Goal: Information Seeking & Learning: Learn about a topic

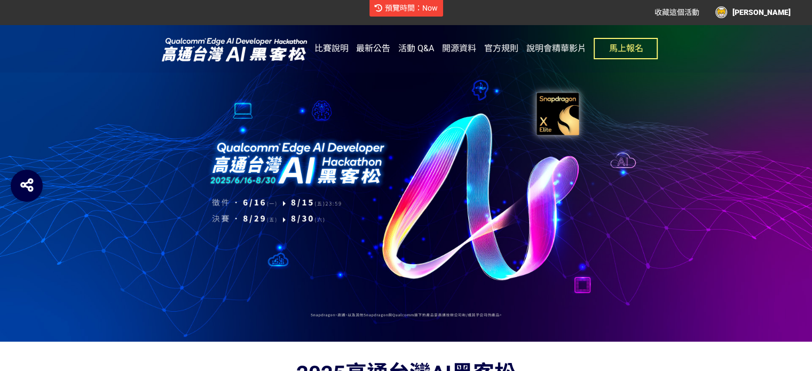
click at [389, 49] on span "最新公告" at bounding box center [373, 48] width 34 height 10
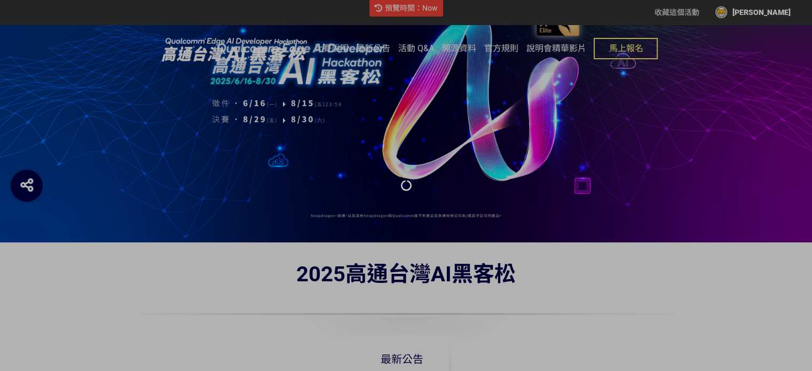
scroll to position [53, 0]
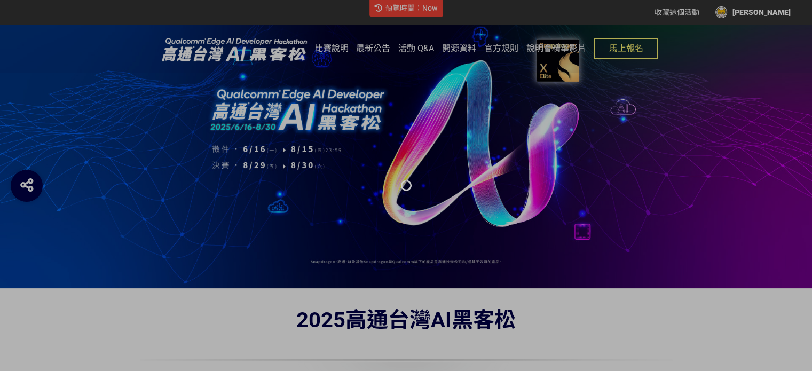
click at [378, 49] on div at bounding box center [406, 185] width 812 height 371
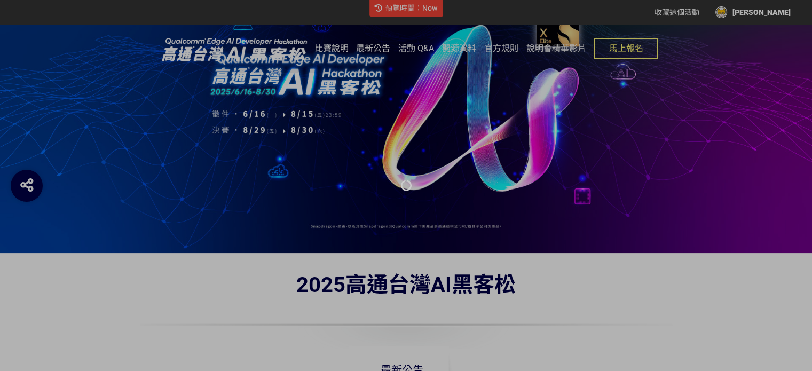
scroll to position [38, 0]
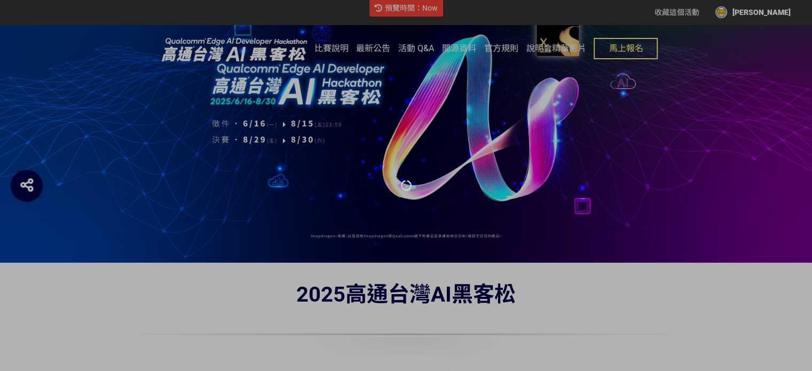
scroll to position [160, 0]
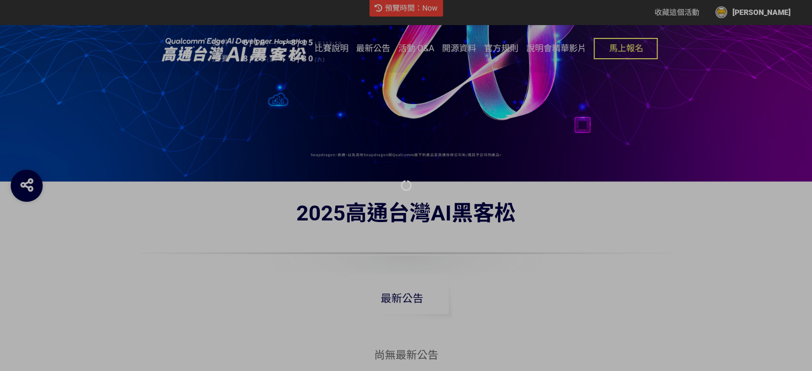
click at [365, 42] on div at bounding box center [406, 185] width 812 height 371
click at [367, 51] on div at bounding box center [406, 185] width 812 height 371
click at [371, 48] on div at bounding box center [406, 185] width 812 height 371
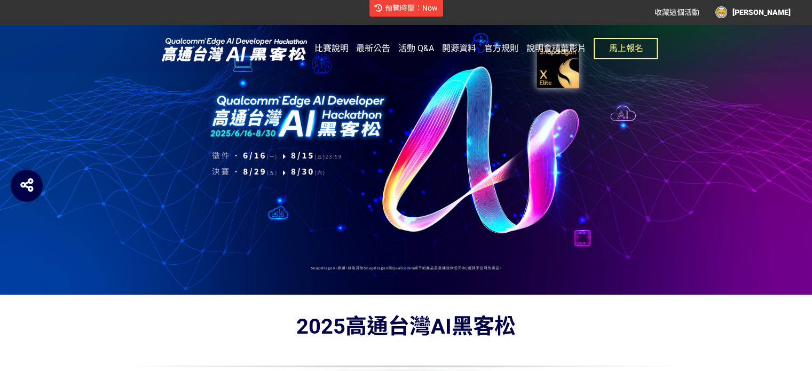
scroll to position [0, 0]
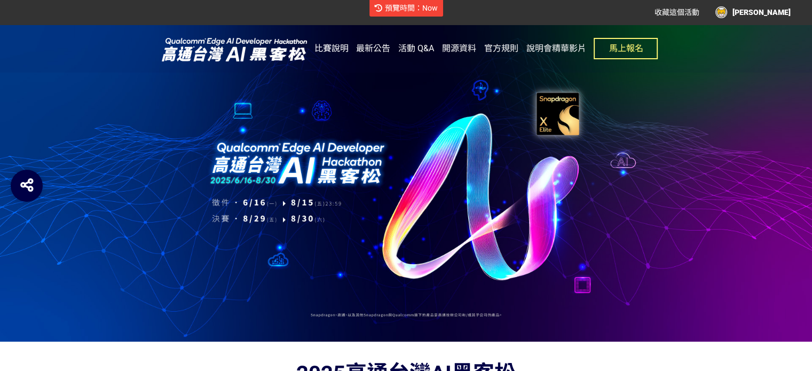
drag, startPoint x: 340, startPoint y: 50, endPoint x: 342, endPoint y: 66, distance: 15.6
click at [339, 50] on span "比賽說明" at bounding box center [332, 48] width 34 height 10
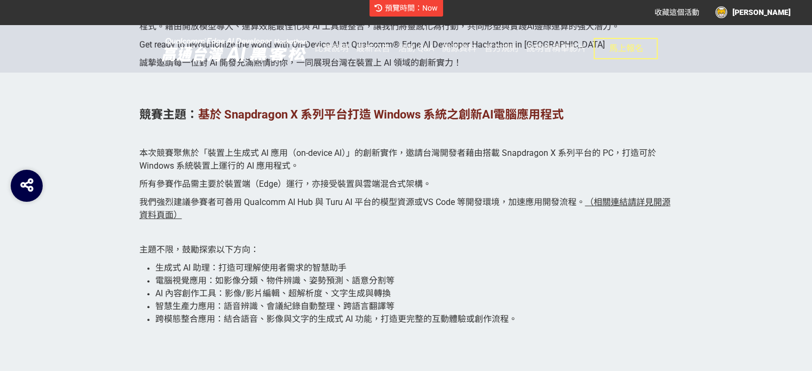
scroll to position [1389, 0]
